Goal: Task Accomplishment & Management: Manage account settings

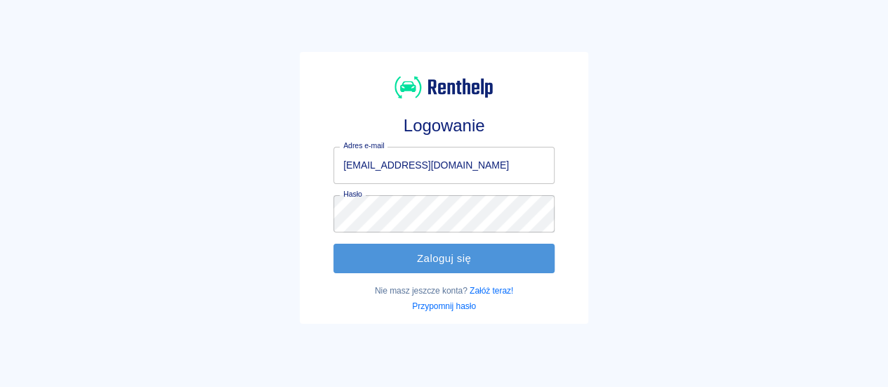
click at [371, 255] on button "Zaloguj się" at bounding box center [443, 258] width 221 height 29
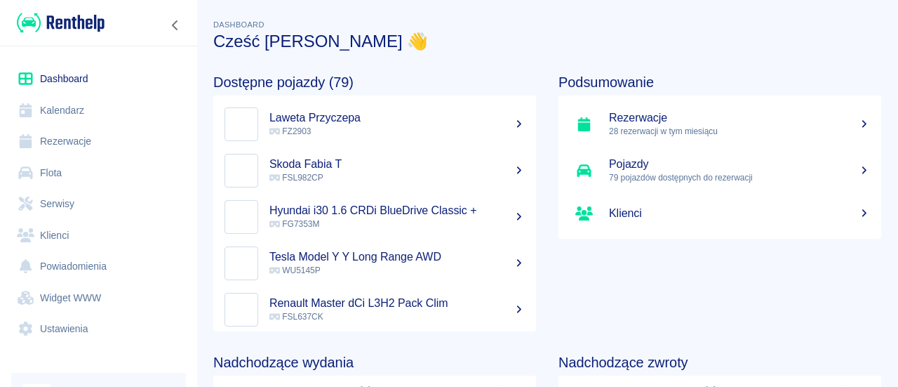
click at [91, 166] on link "Flota" at bounding box center [98, 173] width 175 height 32
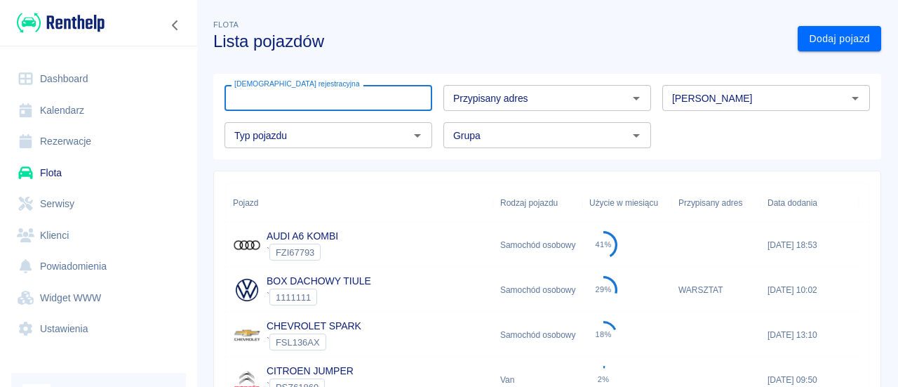
click at [312, 100] on div "[DEMOGRAPHIC_DATA] rejestracyjna Tablica rejestracyjna" at bounding box center [329, 98] width 208 height 26
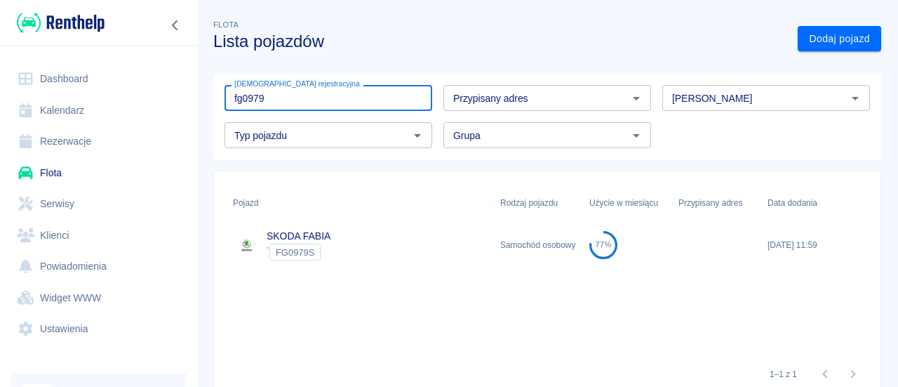
click at [281, 105] on input "fg0979" at bounding box center [329, 98] width 208 height 26
type input "FSL037"
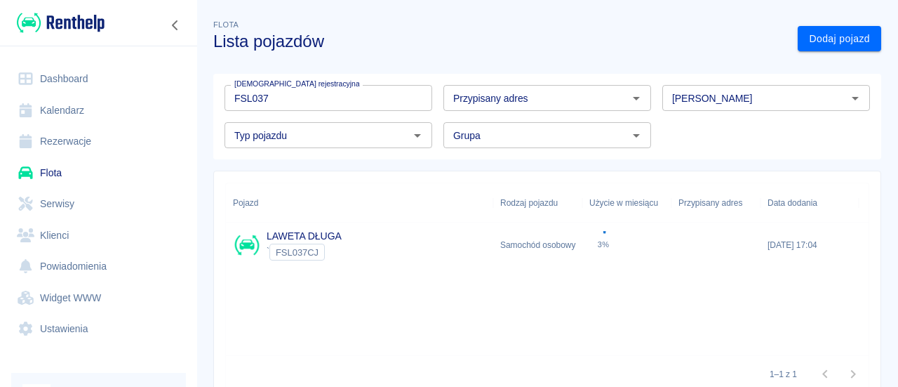
click at [345, 232] on div "LAWETA DŁUGA ` FSL037CJ" at bounding box center [359, 245] width 267 height 45
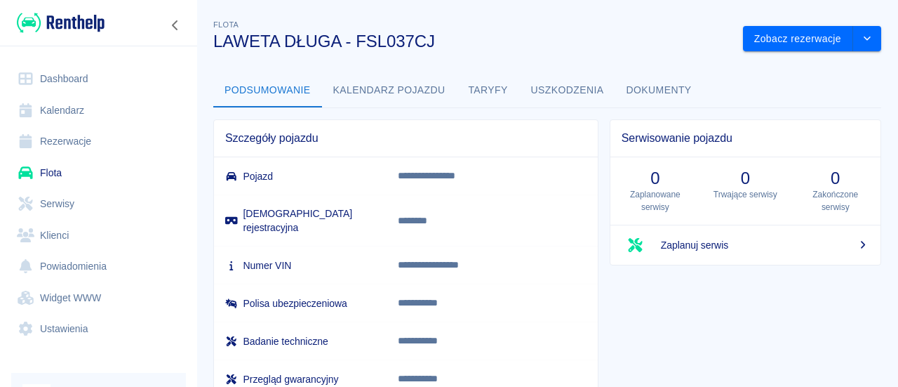
click at [674, 85] on button "Dokumenty" at bounding box center [660, 91] width 88 height 34
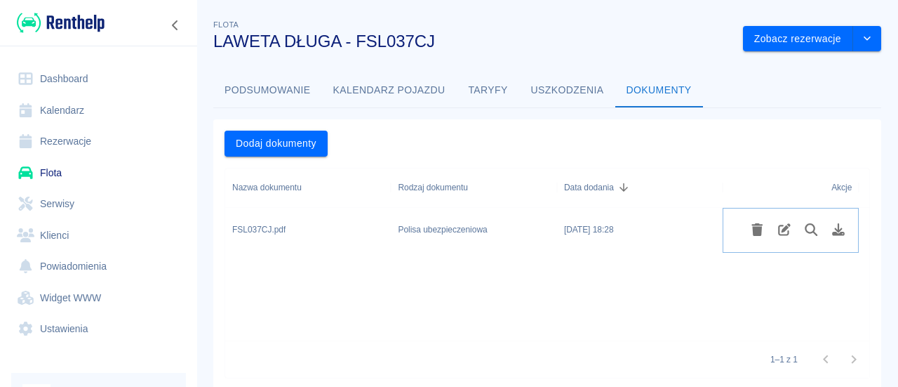
click at [756, 222] on button "Usuń plik" at bounding box center [757, 230] width 27 height 24
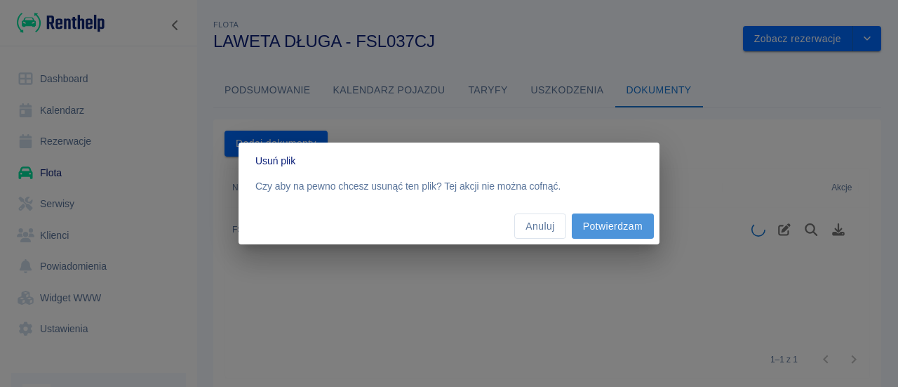
click at [590, 224] on button "Potwierdzam" at bounding box center [613, 226] width 82 height 26
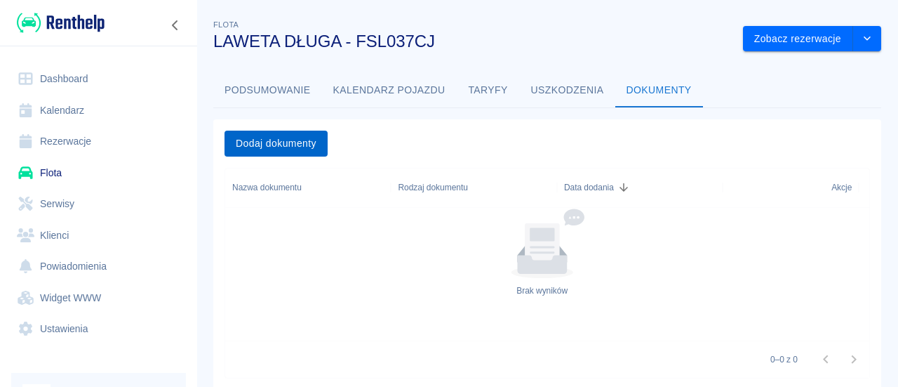
click at [305, 138] on button "Dodaj dokumenty" at bounding box center [276, 144] width 103 height 26
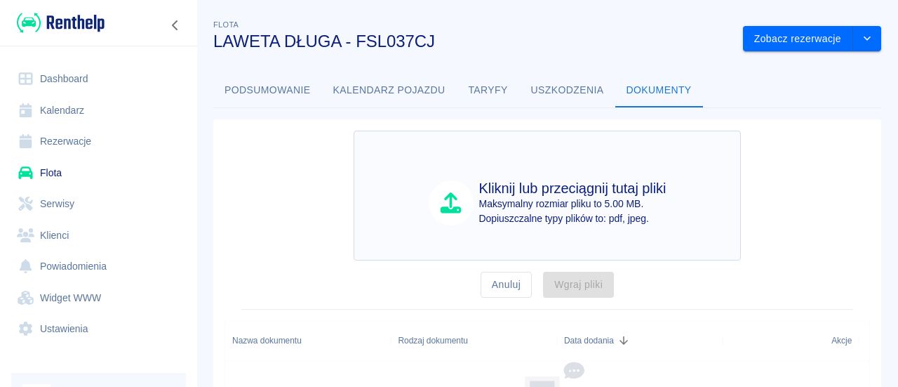
click at [506, 159] on div "Kliknij lub przeciągnij tutaj pliki Maksymalny rozmiar pliku to 5.00 MB. Dopius…" at bounding box center [547, 196] width 387 height 130
type input "C:\fakepath\FSL037CJ..pdf"
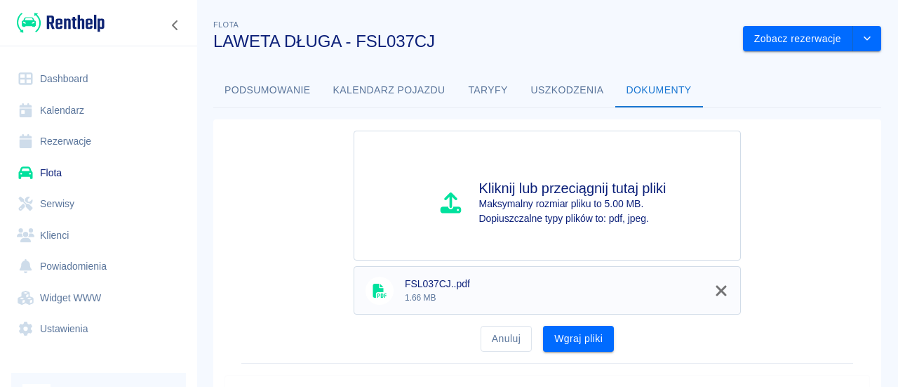
click at [573, 326] on button "Wgraj pliki" at bounding box center [578, 339] width 71 height 26
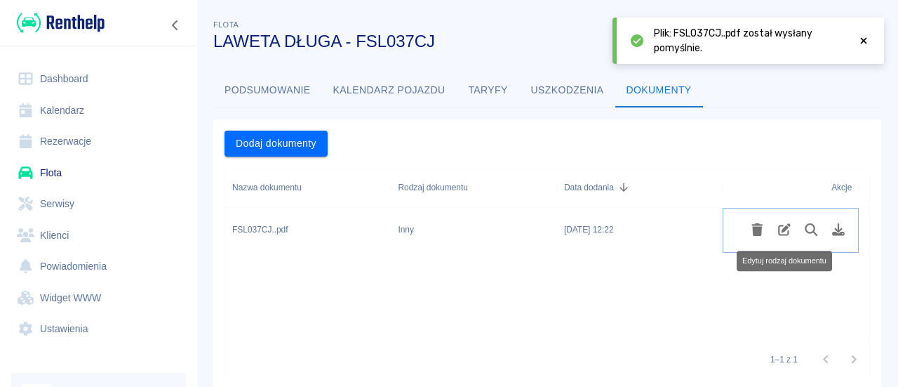
click at [790, 234] on icon "Edytuj rodzaj dokumentu" at bounding box center [785, 229] width 16 height 13
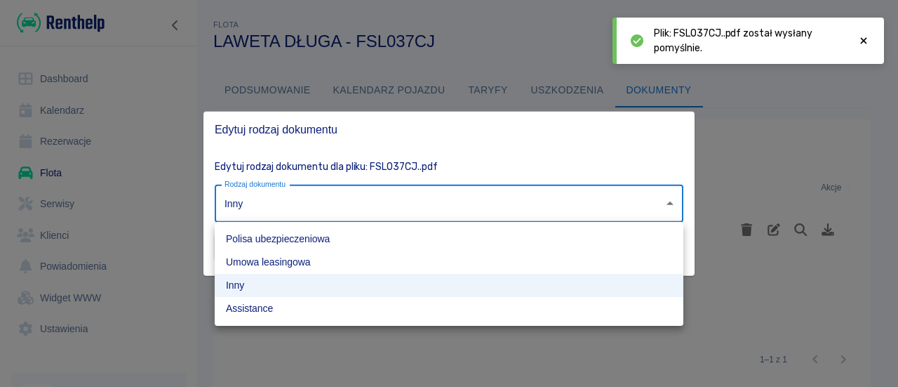
click at [289, 208] on body "Używamy plików Cookies, by zapewnić Ci najlepsze możliwe doświadczenie. Aby dow…" at bounding box center [449, 193] width 898 height 387
click at [278, 237] on li "Polisa ubezpieczeniowa" at bounding box center [449, 238] width 469 height 23
type input "insurance-policy"
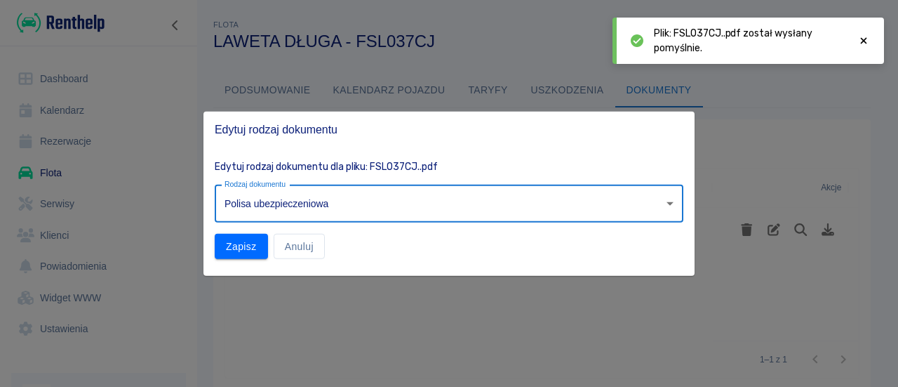
click at [248, 251] on button "Zapisz" at bounding box center [241, 246] width 53 height 26
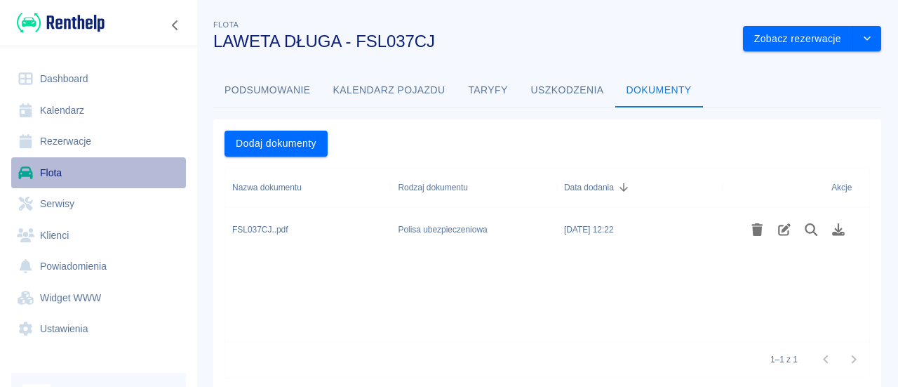
click at [84, 168] on link "Flota" at bounding box center [98, 173] width 175 height 32
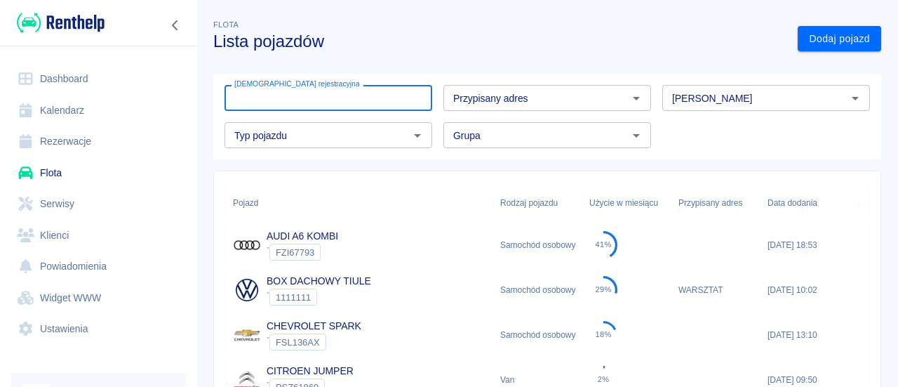
click at [305, 93] on div "[DEMOGRAPHIC_DATA] rejestracyjna Tablica rejestracyjna" at bounding box center [329, 98] width 208 height 26
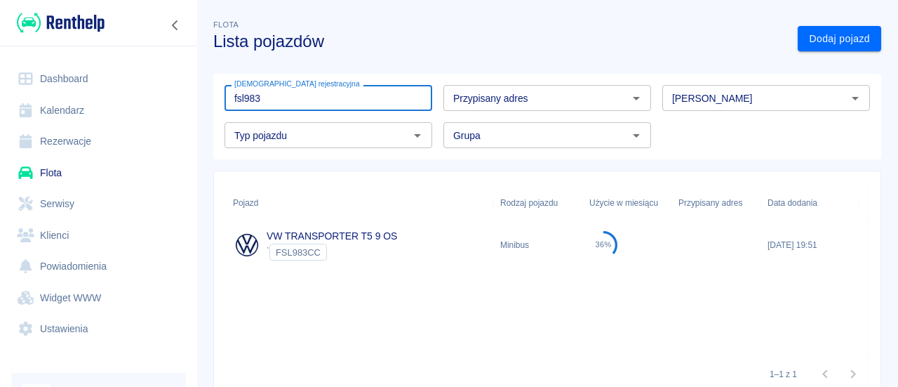
type input "fsl983"
click at [366, 228] on div "VW TRANSPORTER T5 9 OS ` FSL983CC" at bounding box center [359, 245] width 267 height 45
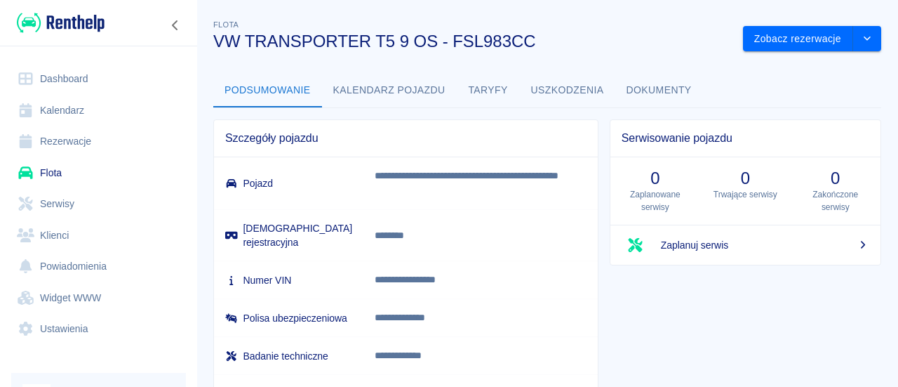
click at [650, 84] on button "Dokumenty" at bounding box center [660, 91] width 88 height 34
